Goal: Task Accomplishment & Management: Manage account settings

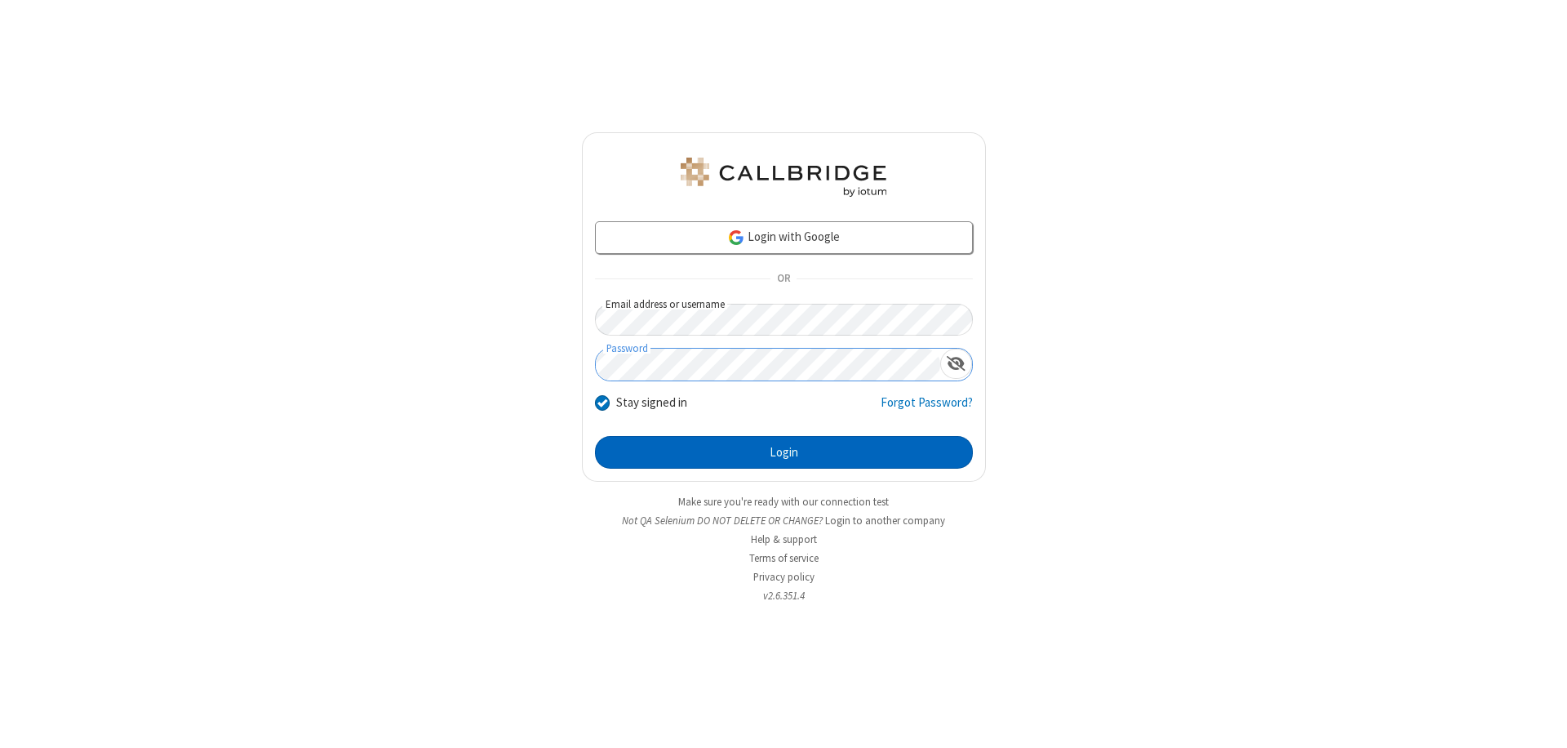
click at [784, 452] on button "Login" at bounding box center [784, 452] width 378 height 33
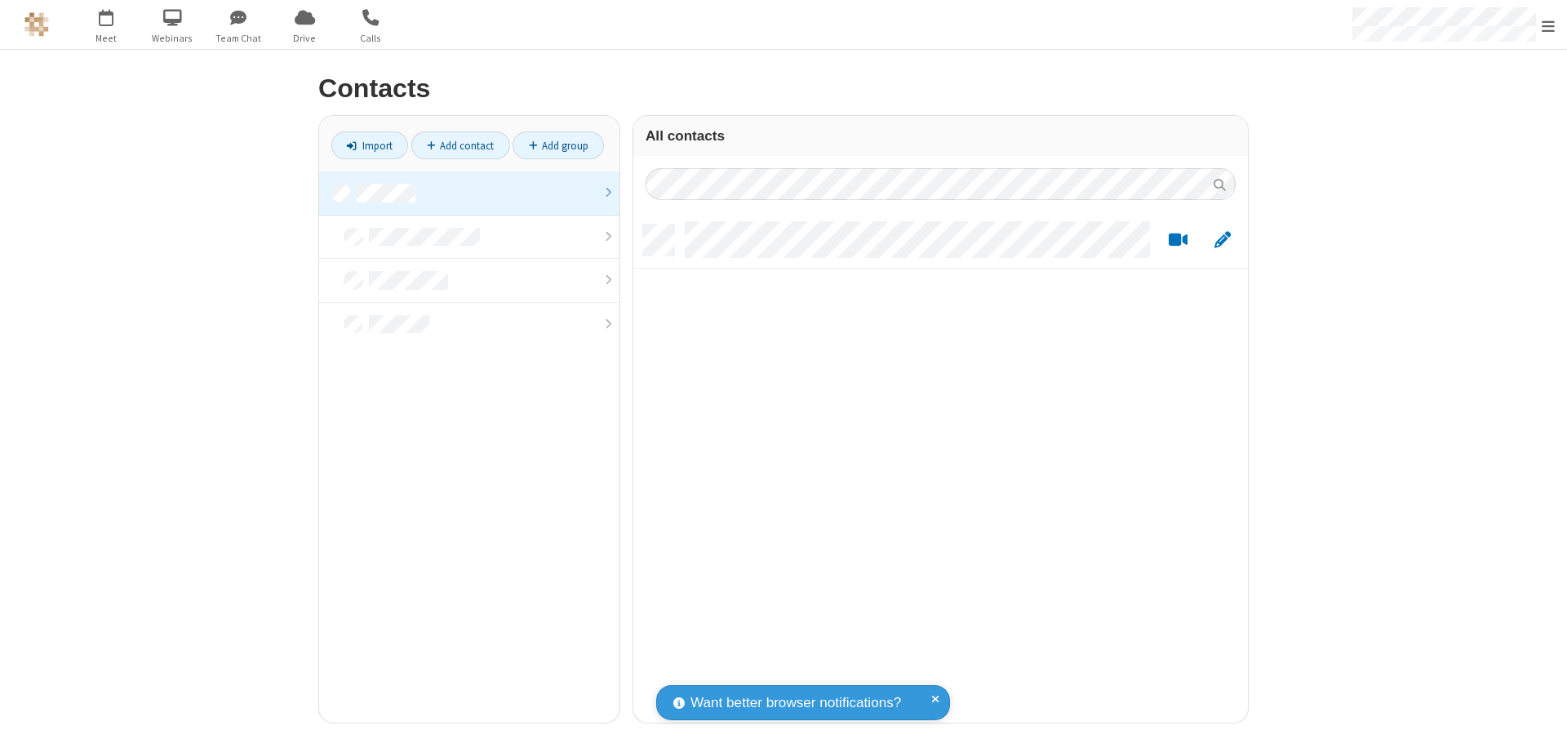
click at [469, 193] on link at bounding box center [469, 193] width 300 height 44
click at [460, 145] on link "Add contact" at bounding box center [460, 145] width 99 height 28
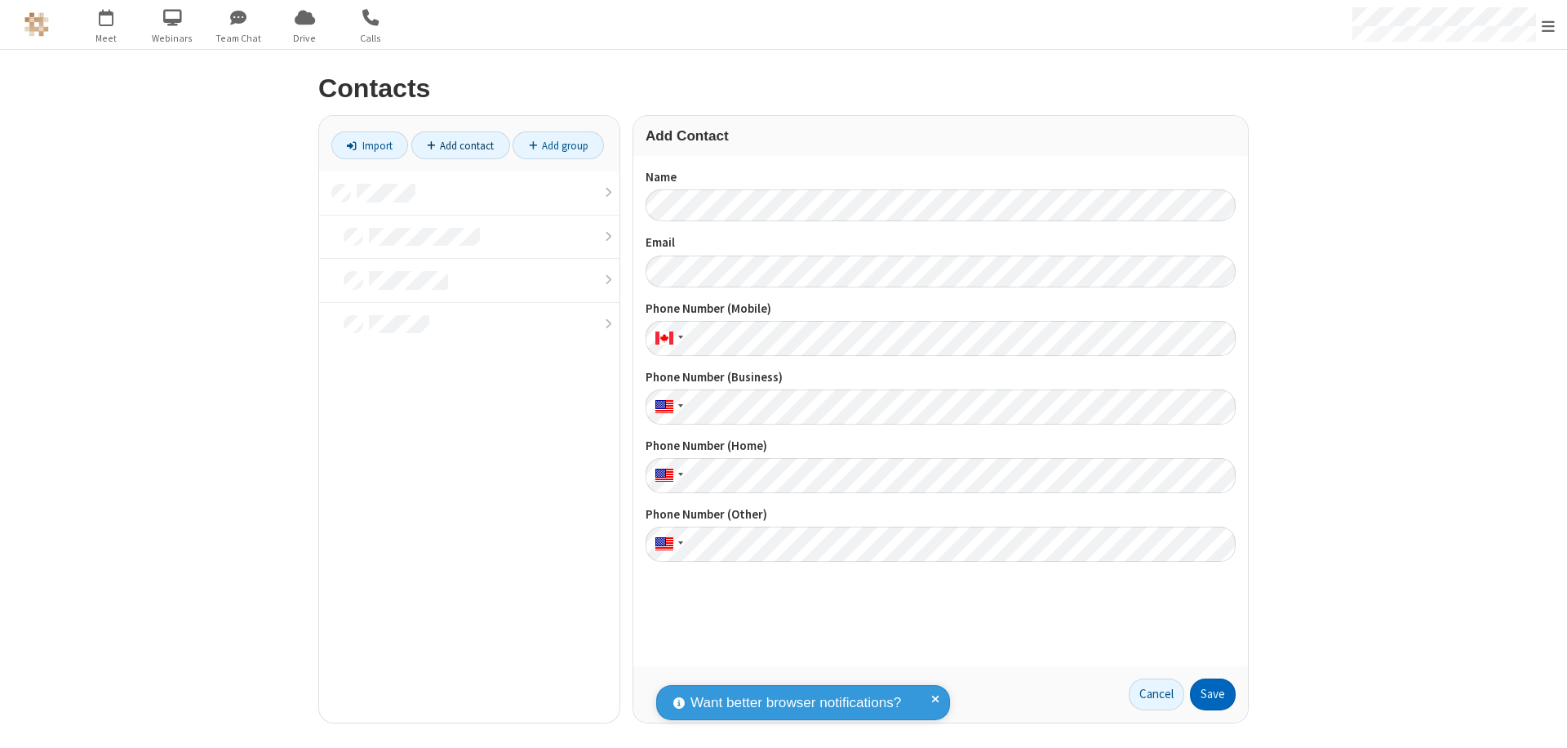
click at [1213, 694] on button "Save" at bounding box center [1213, 694] width 46 height 33
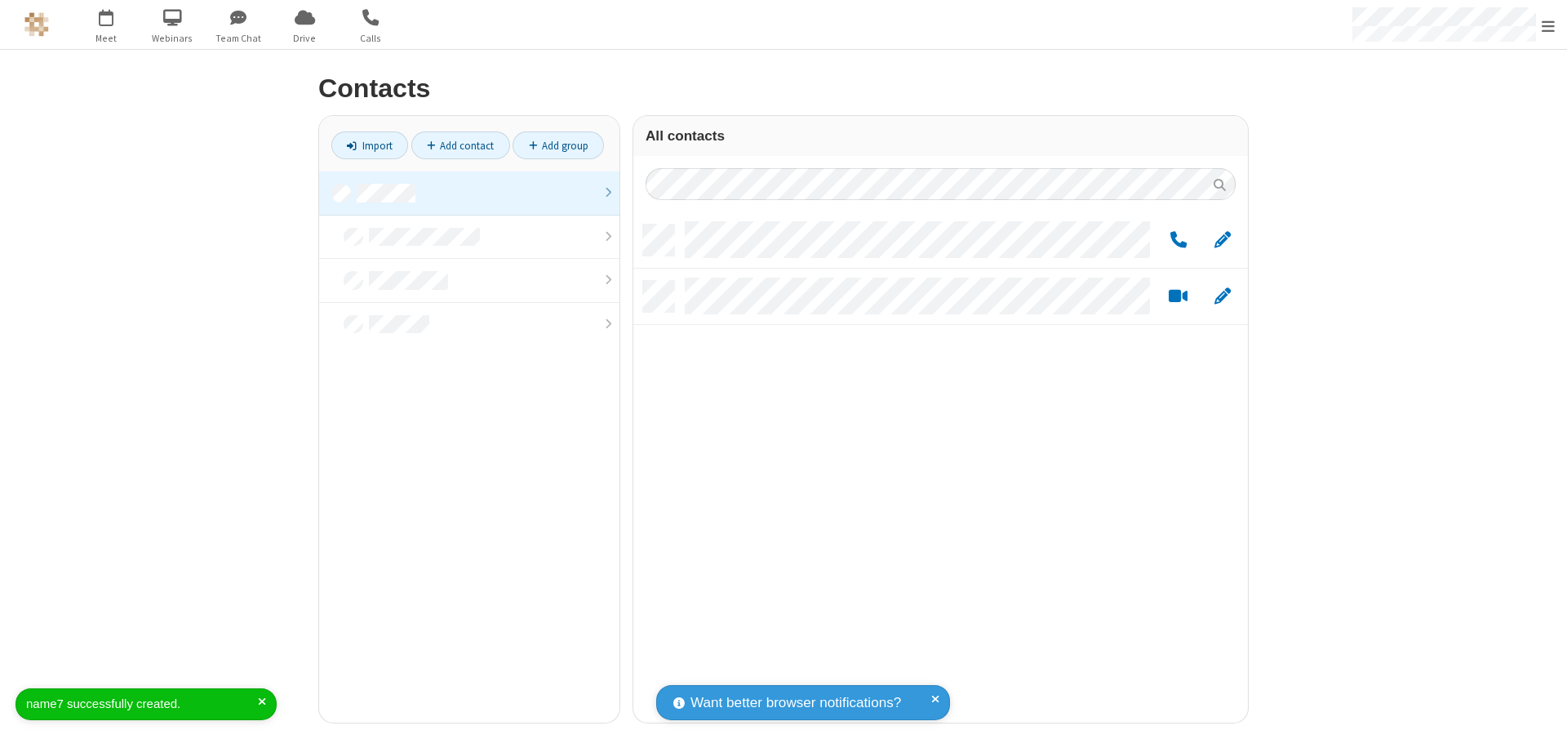
scroll to position [498, 602]
